Goal: Find specific page/section: Find specific page/section

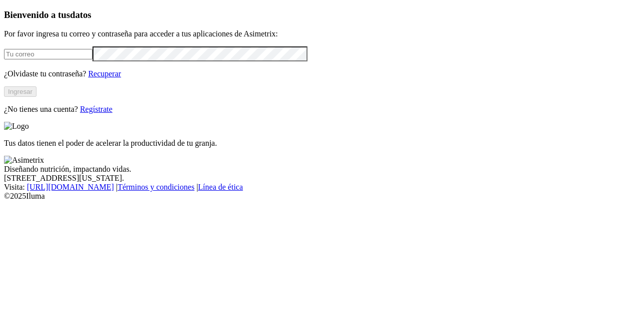
type input "[PERSON_NAME][EMAIL_ADDRESS][DOMAIN_NAME]"
click at [36, 97] on button "Ingresar" at bounding box center [20, 91] width 32 height 10
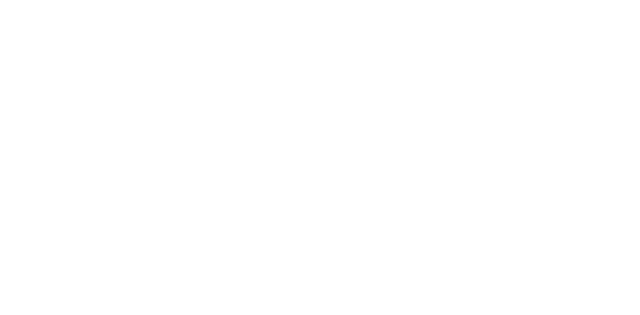
drag, startPoint x: 529, startPoint y: 70, endPoint x: 535, endPoint y: 62, distance: 9.7
